Goal: Find specific page/section: Find specific page/section

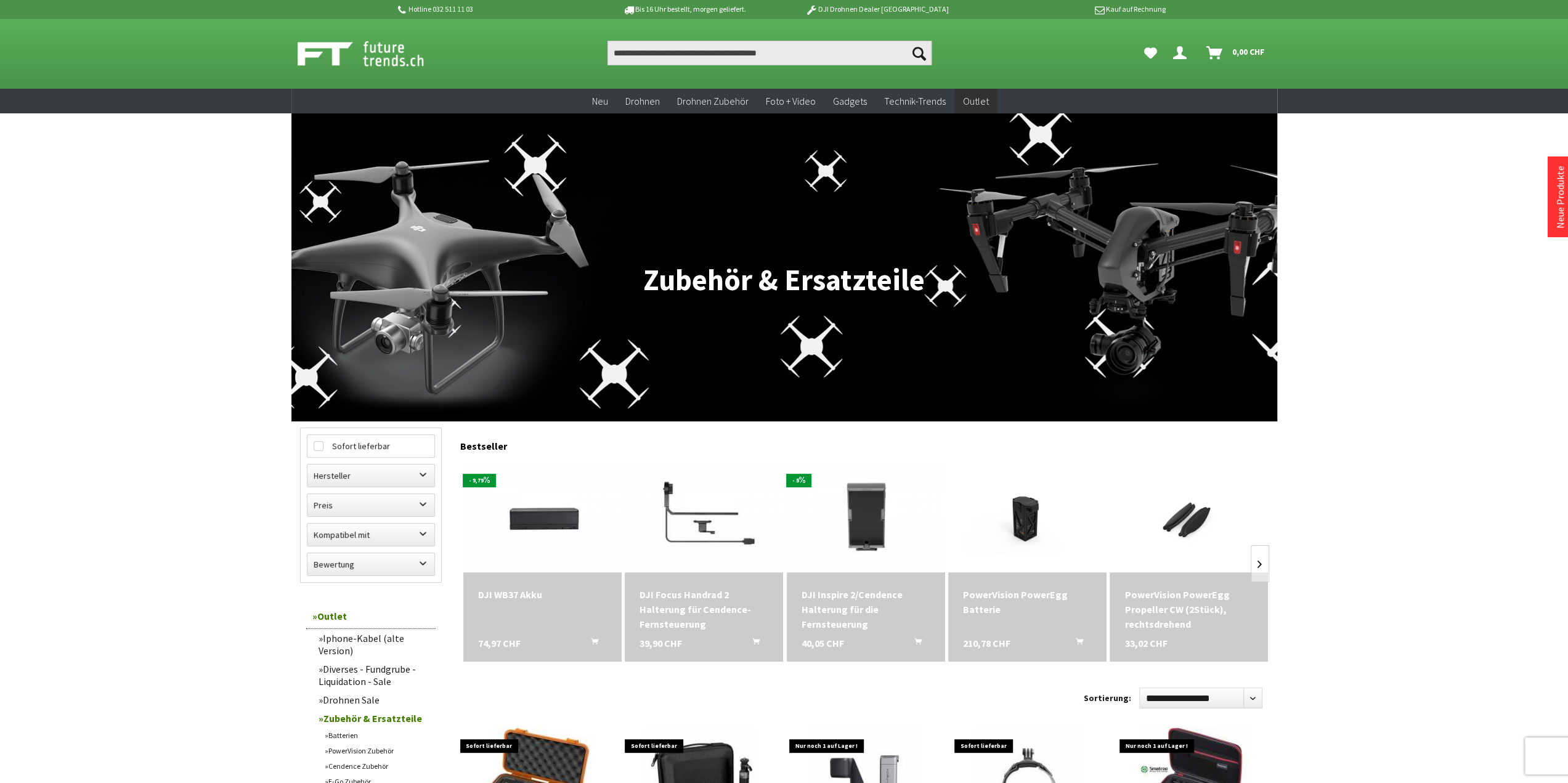
scroll to position [246, 0]
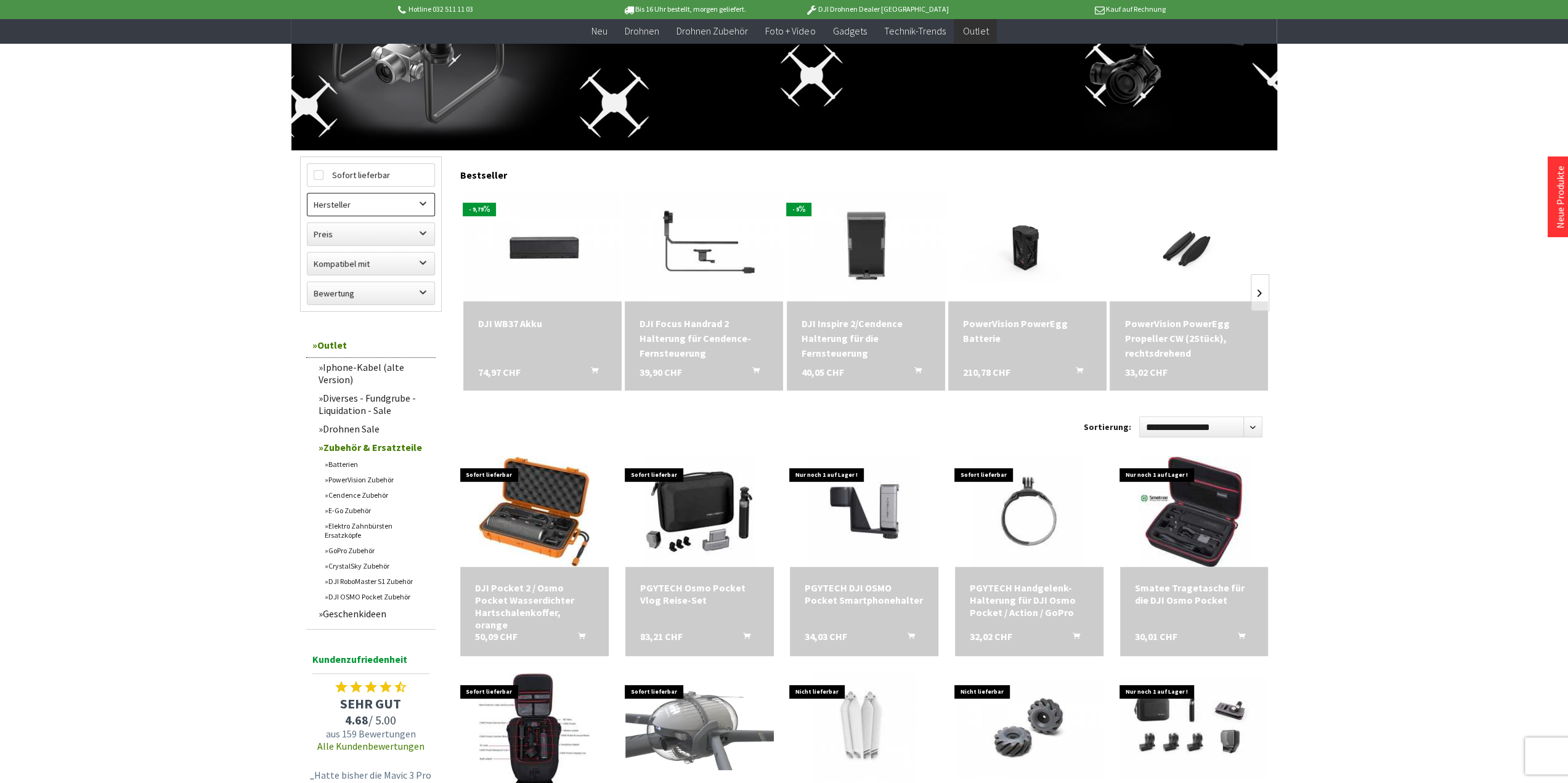
click at [376, 203] on label "Hersteller" at bounding box center [371, 204] width 127 height 22
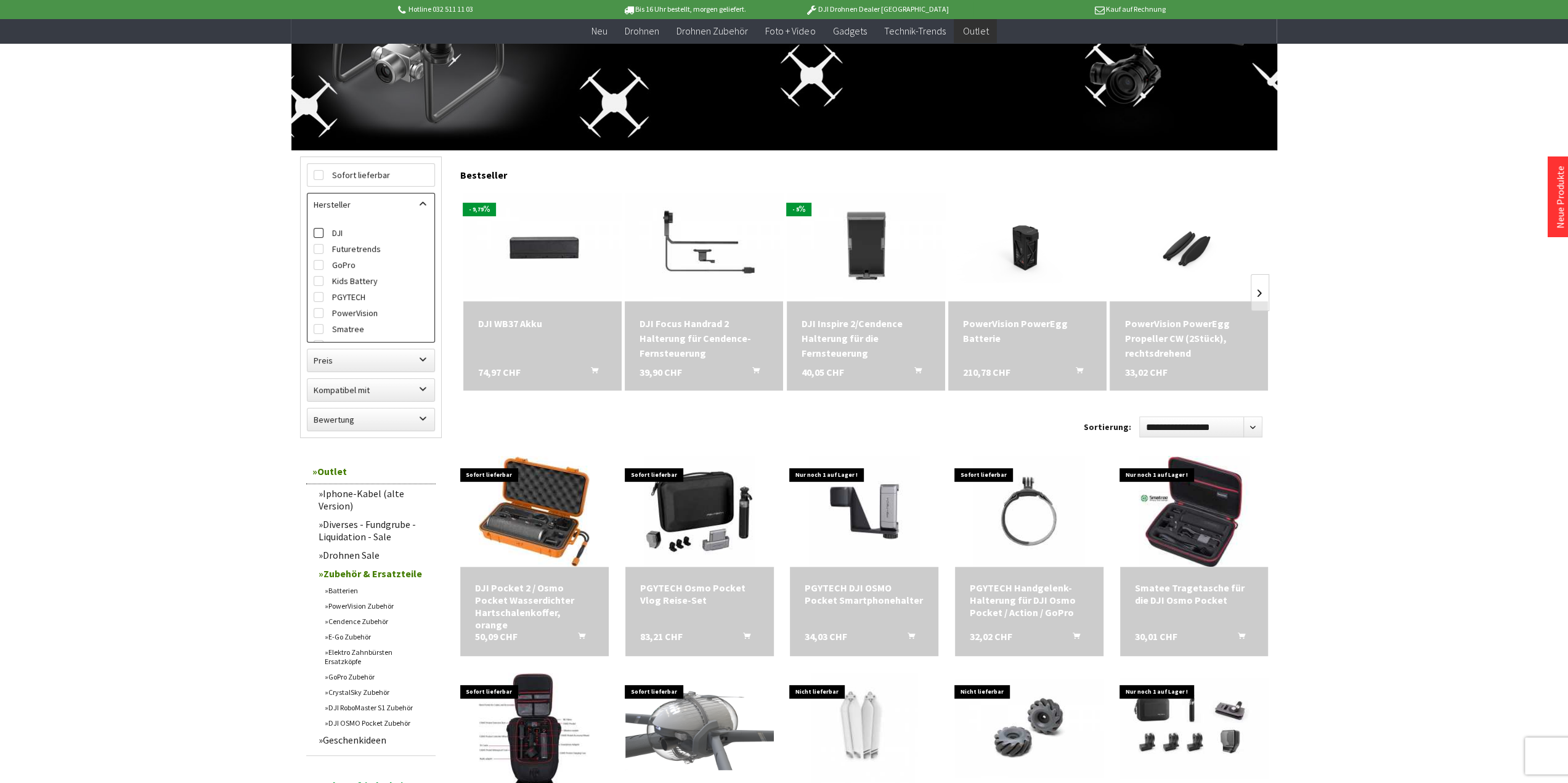
click at [339, 230] on label "DJI" at bounding box center [370, 233] width 114 height 16
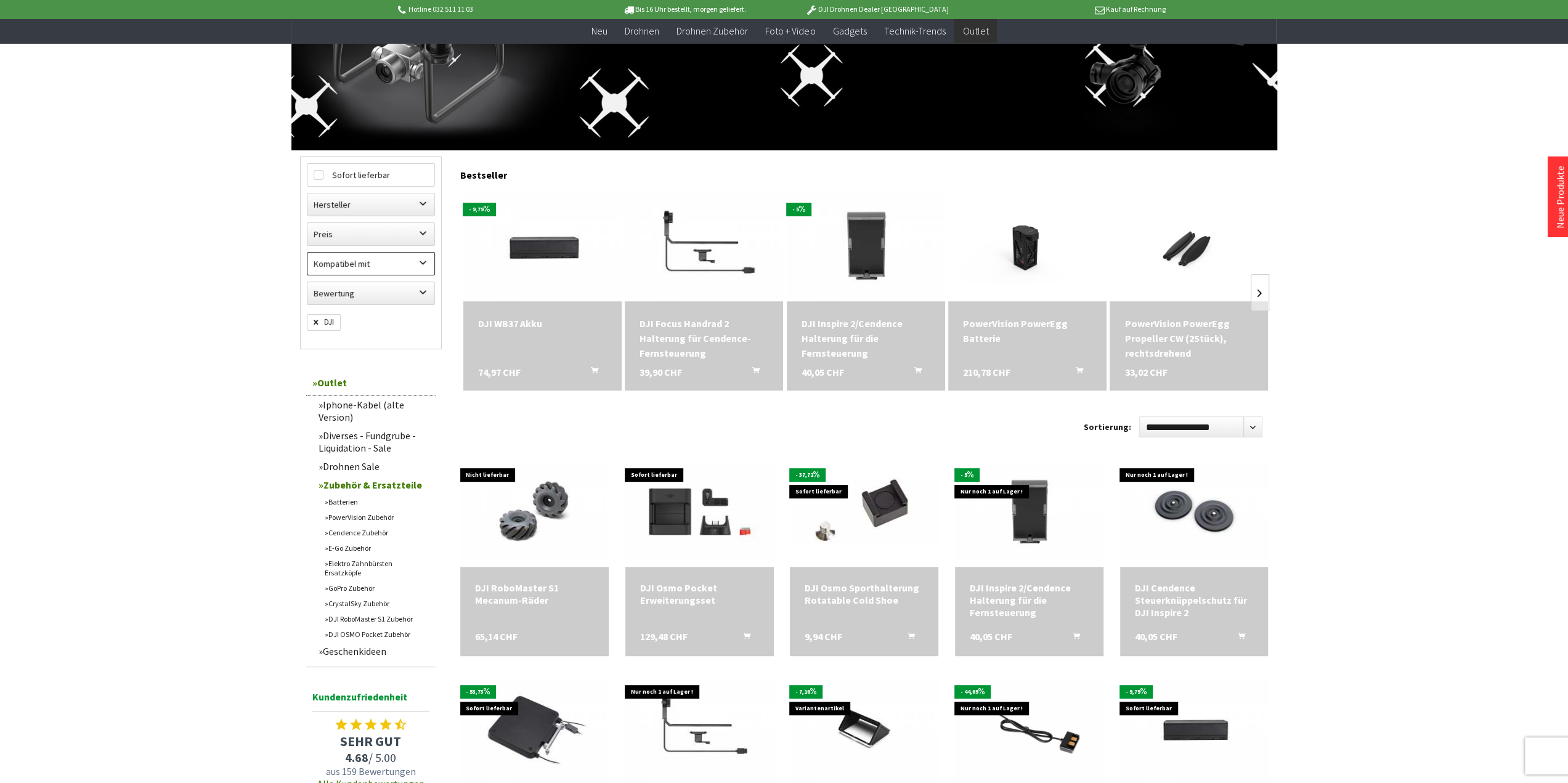
click at [354, 271] on label "Kompatibel mit" at bounding box center [371, 264] width 127 height 22
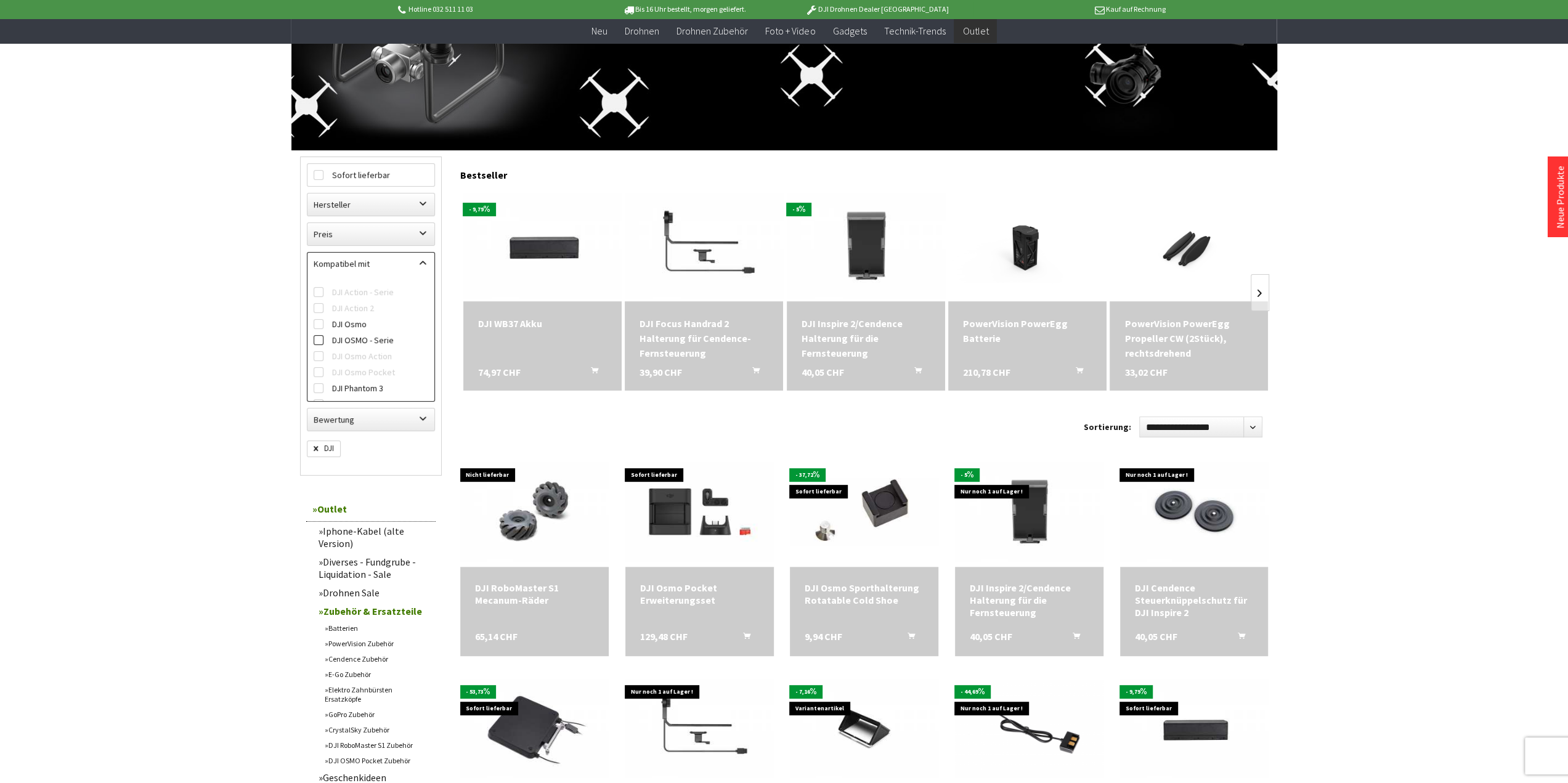
scroll to position [52, 0]
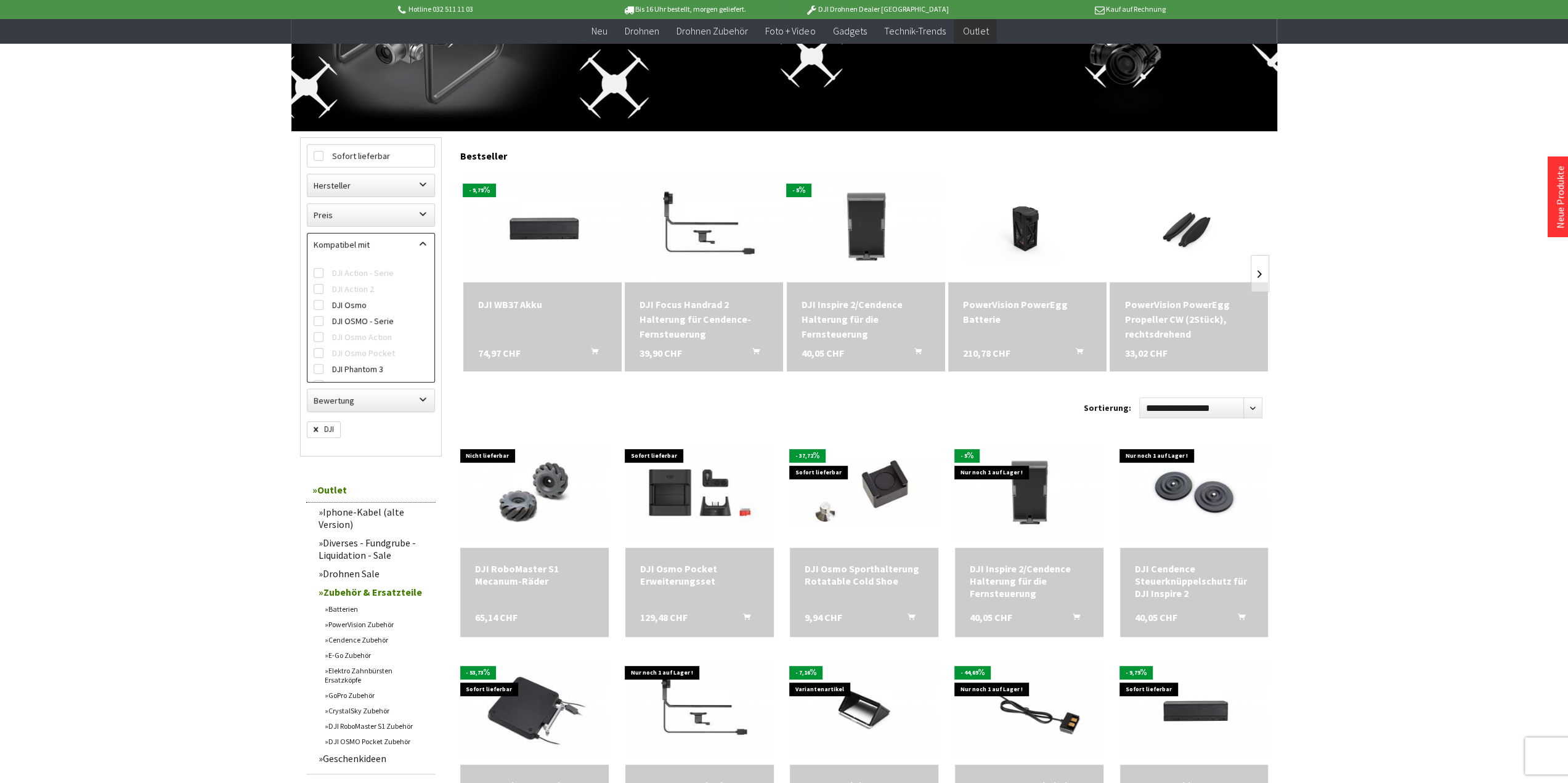
scroll to position [246, 0]
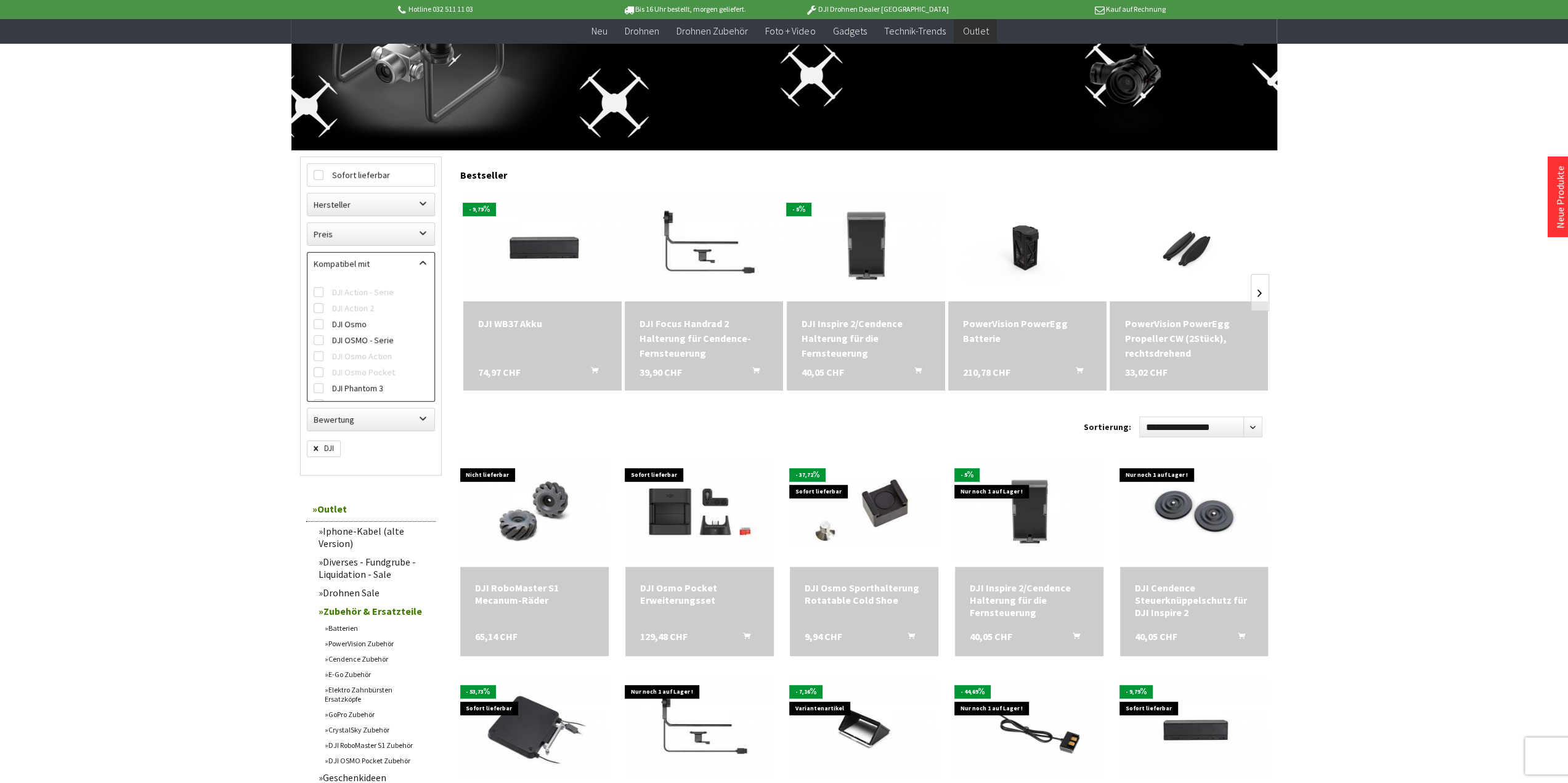
click at [249, 280] on div "Hotline 032 511 11 03 Bis 16 Uhr bestellt, [DATE] geliefert. DJI Drohnen Dealer…" at bounding box center [784, 672] width 1568 height 1836
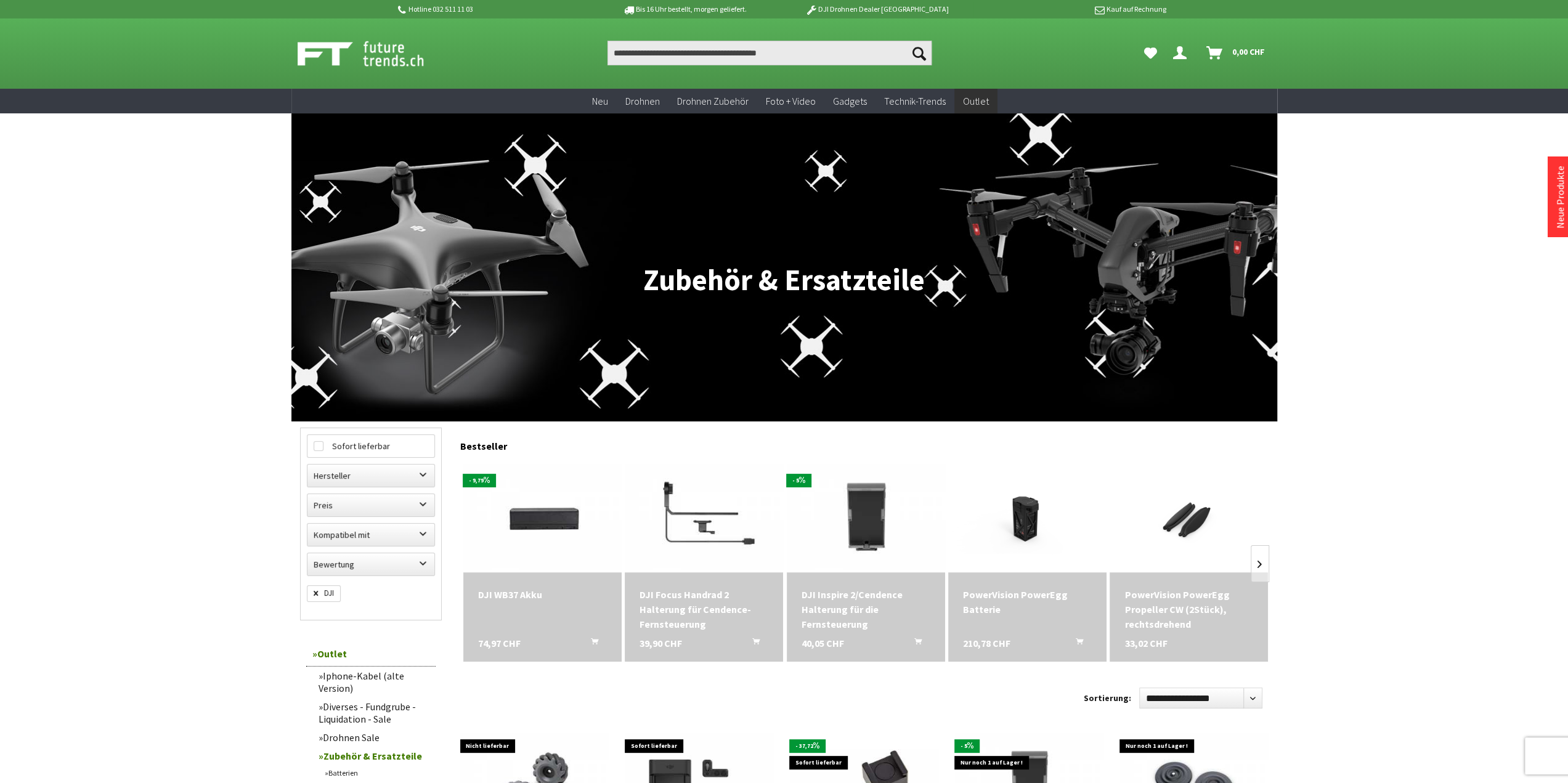
scroll to position [360, 0]
